Goal: Transaction & Acquisition: Purchase product/service

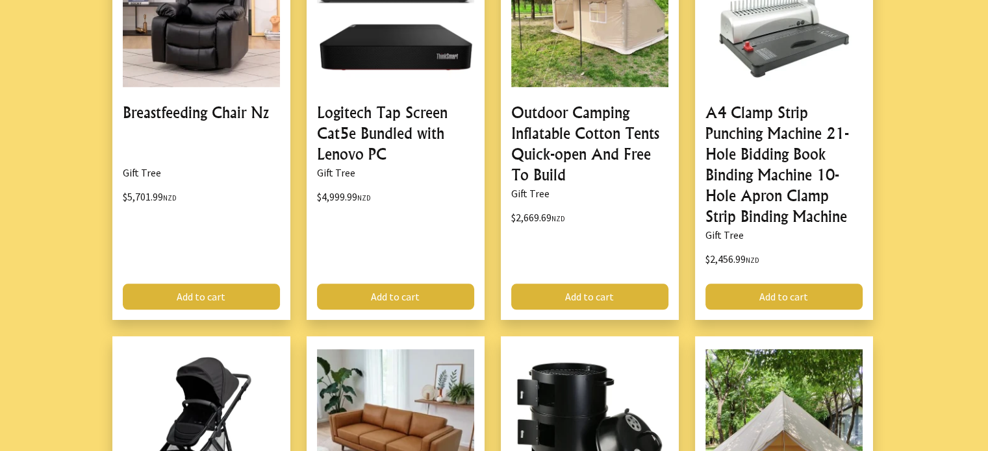
scroll to position [1211, 0]
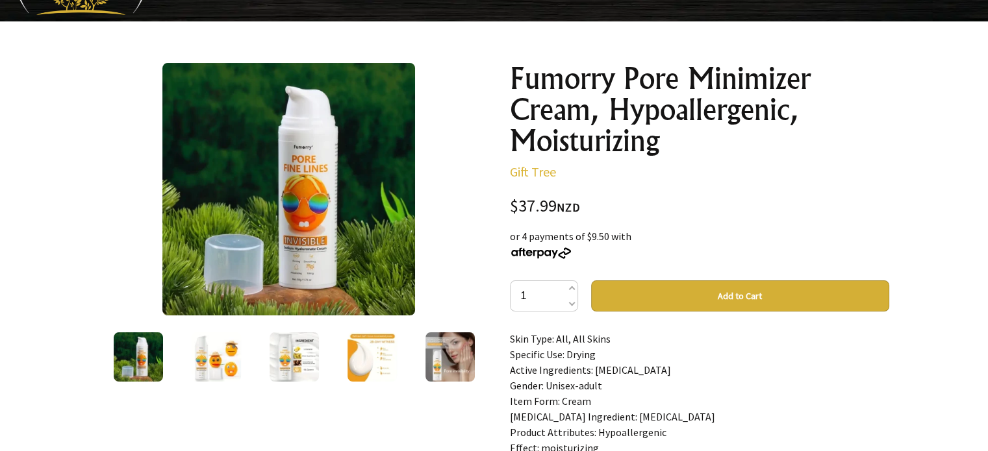
scroll to position [107, 0]
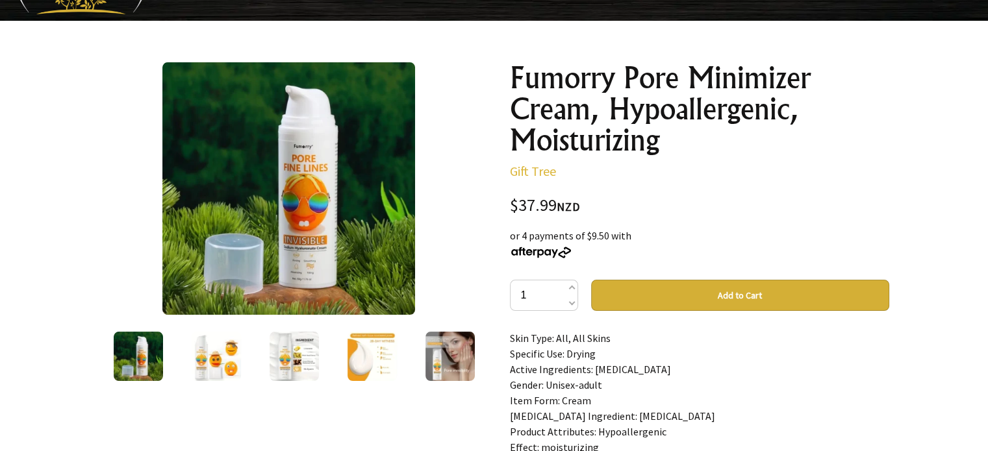
click at [442, 349] on img at bounding box center [449, 356] width 49 height 49
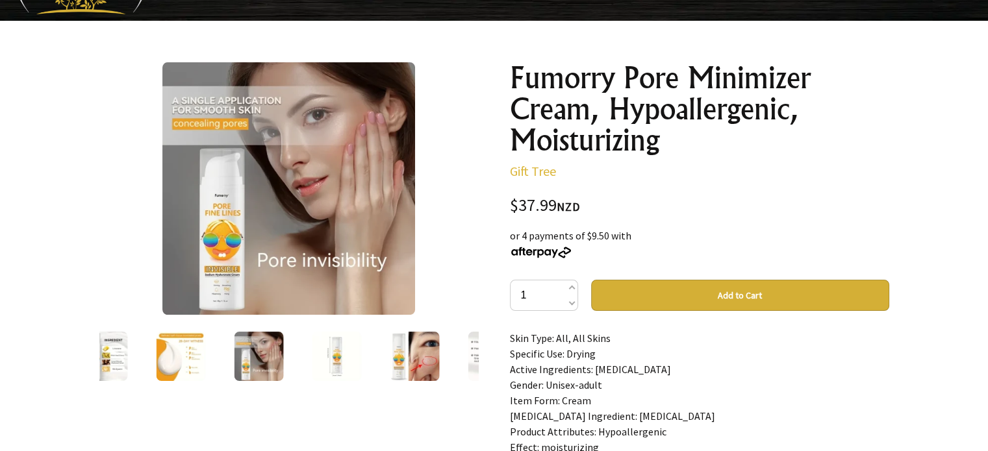
click at [414, 349] on img at bounding box center [414, 356] width 49 height 49
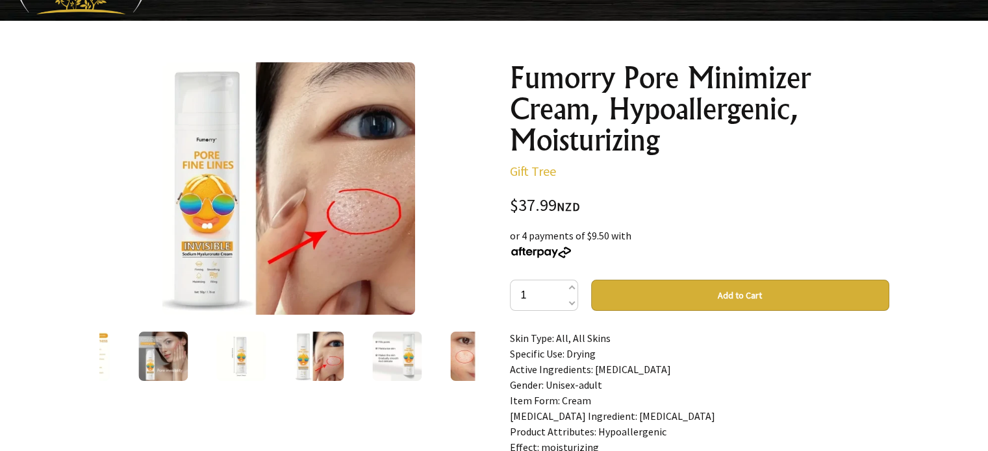
click at [408, 353] on img at bounding box center [396, 356] width 49 height 49
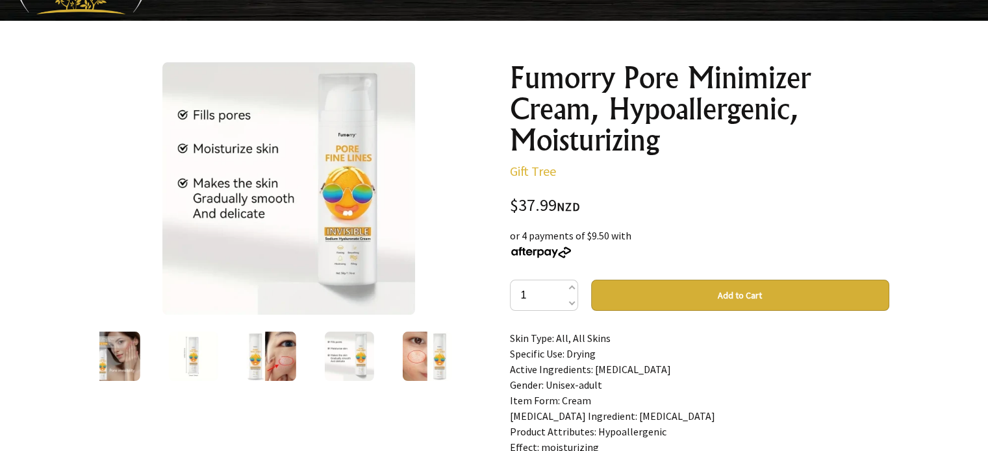
click at [412, 353] on img at bounding box center [426, 356] width 49 height 49
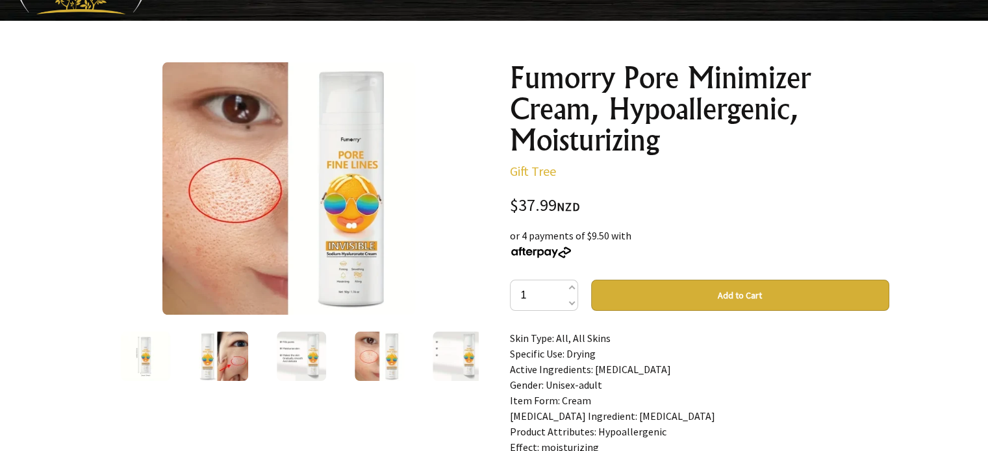
click at [467, 353] on img at bounding box center [457, 356] width 49 height 49
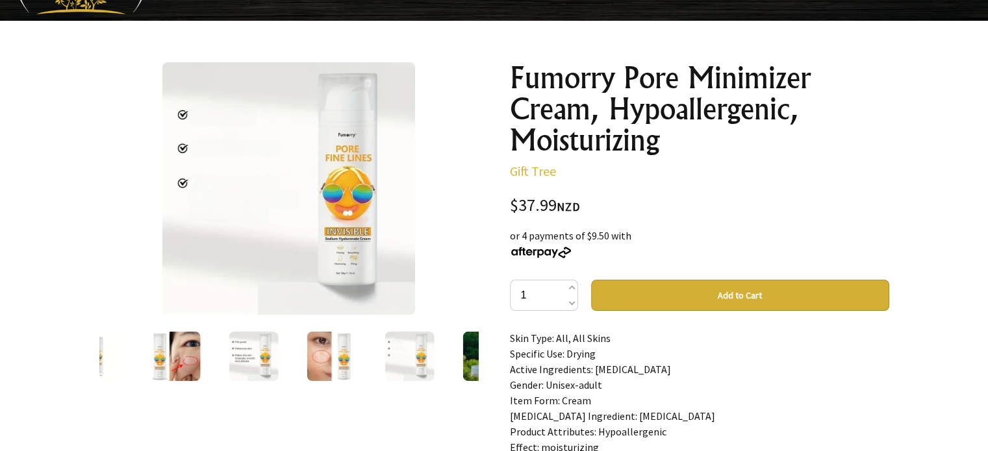
click at [475, 357] on img at bounding box center [486, 356] width 49 height 49
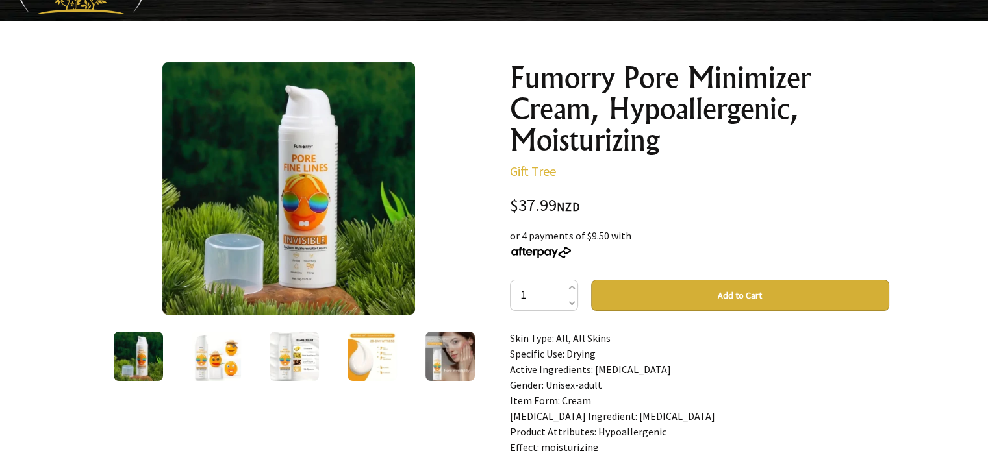
click at [281, 360] on img at bounding box center [294, 356] width 49 height 49
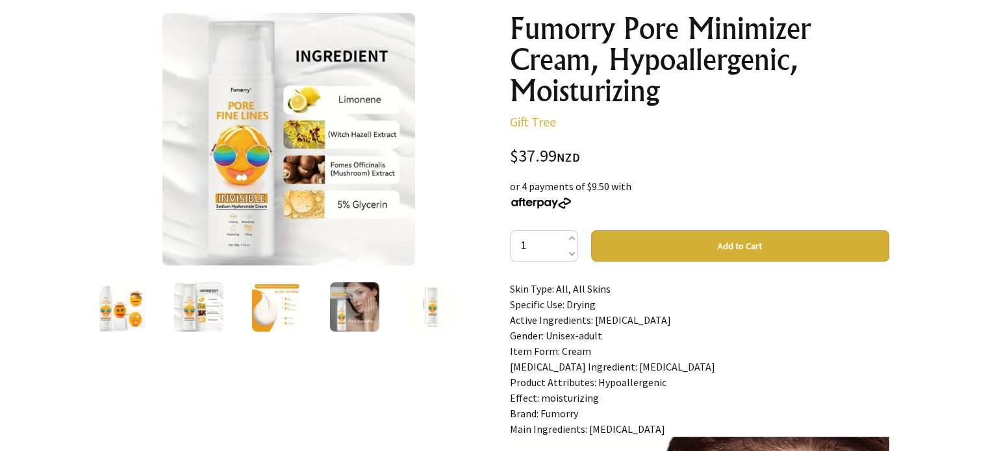
scroll to position [156, 0]
